Goal: Task Accomplishment & Management: Manage account settings

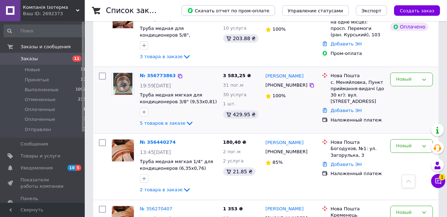
scroll to position [183, 0]
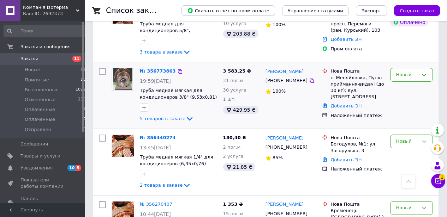
click at [152, 71] on link "№ 356773863" at bounding box center [158, 70] width 36 height 5
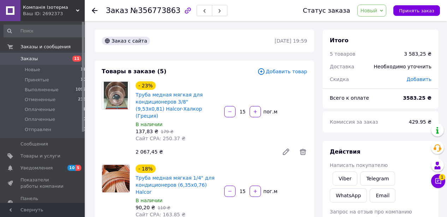
click at [93, 7] on div at bounding box center [99, 10] width 14 height 21
click at [96, 10] on icon at bounding box center [95, 11] width 6 height 6
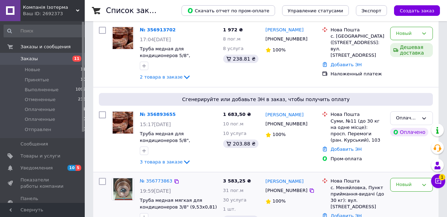
scroll to position [110, 0]
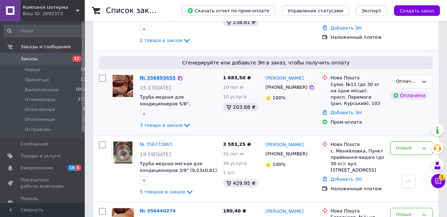
click at [158, 78] on link "№ 356893655" at bounding box center [158, 77] width 36 height 5
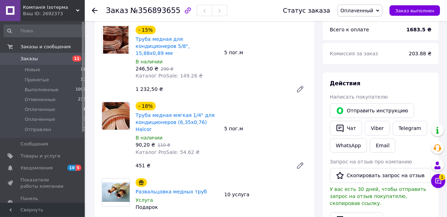
scroll to position [73, 0]
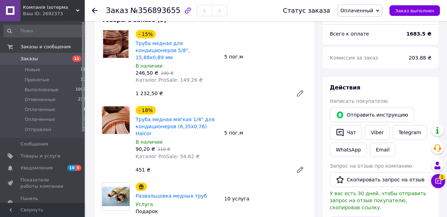
click at [96, 8] on icon at bounding box center [95, 11] width 6 height 6
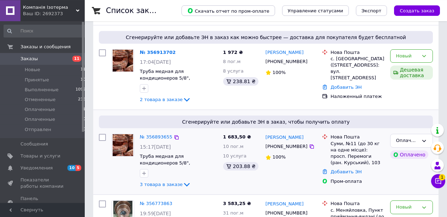
scroll to position [73, 0]
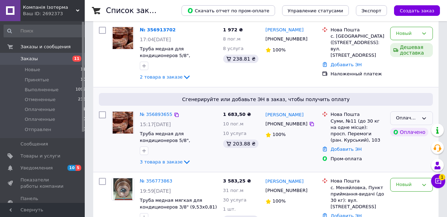
click at [422, 117] on icon at bounding box center [424, 119] width 6 height 6
click at [407, 132] on li "Принят" at bounding box center [411, 133] width 42 height 13
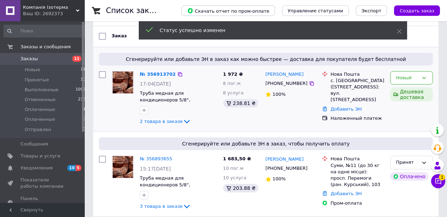
scroll to position [0, 0]
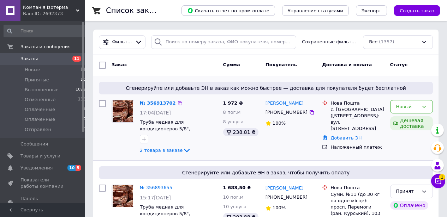
click at [157, 103] on link "№ 356913702" at bounding box center [158, 103] width 36 height 5
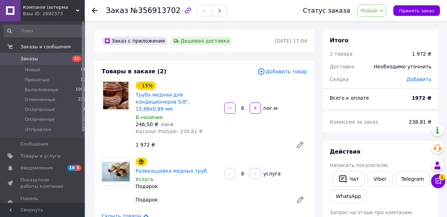
click at [92, 11] on icon at bounding box center [95, 11] width 6 height 6
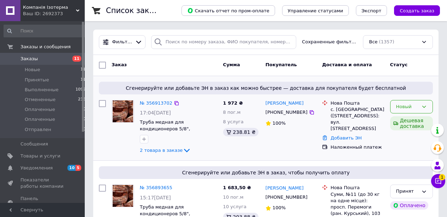
click at [426, 106] on icon at bounding box center [424, 107] width 6 height 6
click at [411, 122] on li "Принят" at bounding box center [411, 121] width 42 height 13
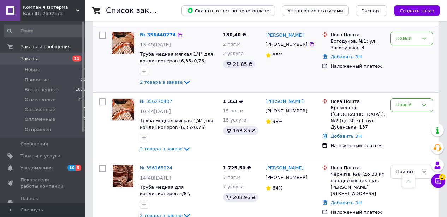
scroll to position [294, 0]
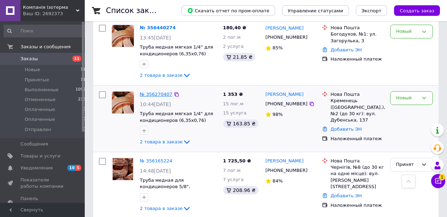
click at [156, 92] on link "№ 356270407" at bounding box center [156, 94] width 32 height 5
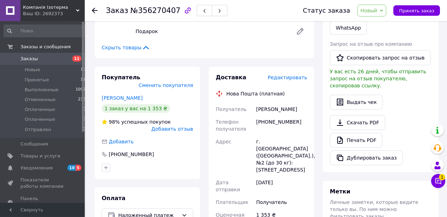
scroll to position [73, 0]
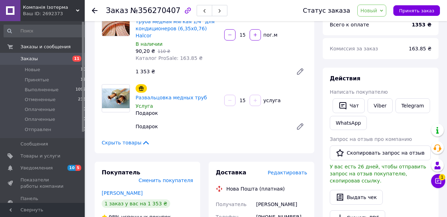
click at [91, 7] on div "Заказ №356270407 Статус заказа Новый Принят Выполнен Отменен Оплаченный Оплачен…" at bounding box center [266, 10] width 362 height 21
click at [93, 10] on use at bounding box center [95, 11] width 6 height 6
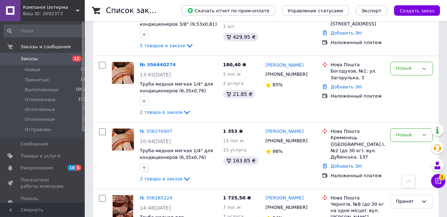
scroll to position [257, 0]
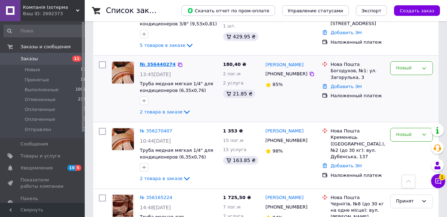
click at [164, 63] on link "№ 356440274" at bounding box center [158, 64] width 36 height 5
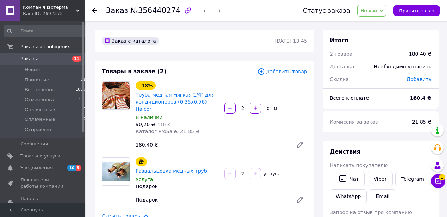
click at [94, 11] on use at bounding box center [95, 11] width 6 height 6
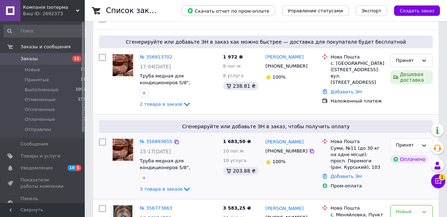
scroll to position [110, 0]
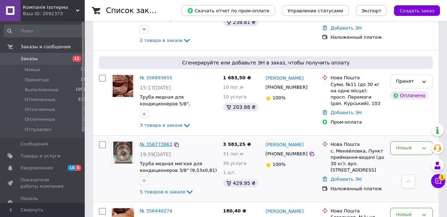
click at [161, 142] on link "№ 356773863" at bounding box center [156, 144] width 32 height 5
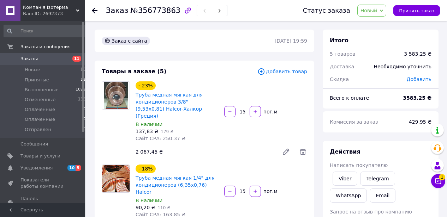
click at [96, 11] on icon at bounding box center [95, 11] width 6 height 6
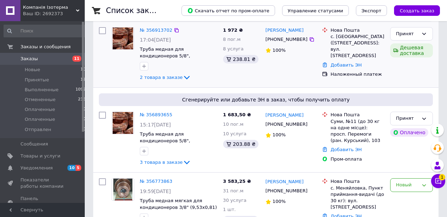
scroll to position [73, 0]
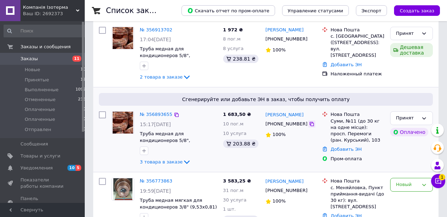
click at [309, 126] on icon at bounding box center [311, 124] width 4 height 4
click at [351, 151] on link "Добавить ЭН" at bounding box center [345, 149] width 31 height 5
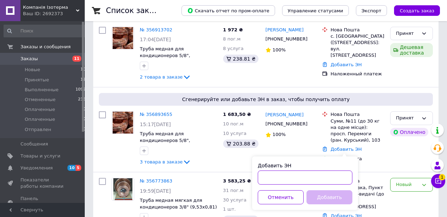
click at [294, 180] on input "Добавить ЭН" at bounding box center [305, 178] width 95 height 14
paste input "20451225380003"
type input "20451225380003"
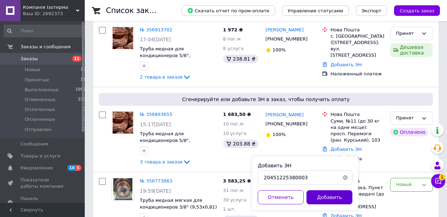
click at [325, 199] on button "Добавить" at bounding box center [329, 198] width 46 height 14
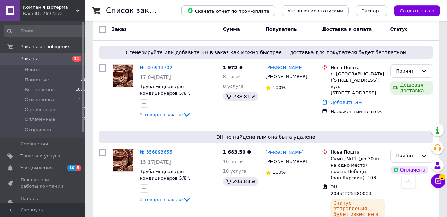
scroll to position [0, 0]
